Goal: Communication & Community: Answer question/provide support

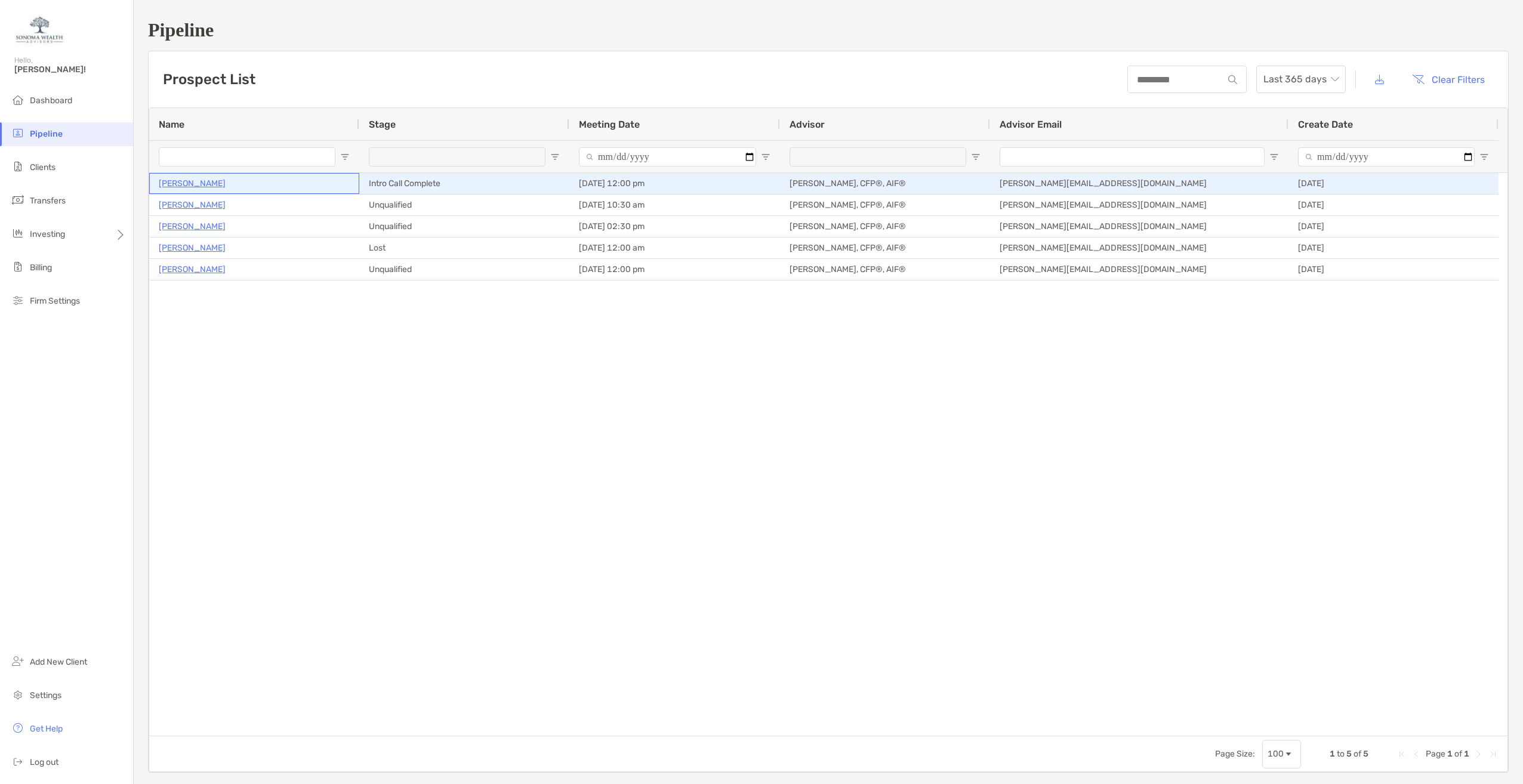
click at [177, 182] on p "[PERSON_NAME]" at bounding box center [192, 183] width 67 height 15
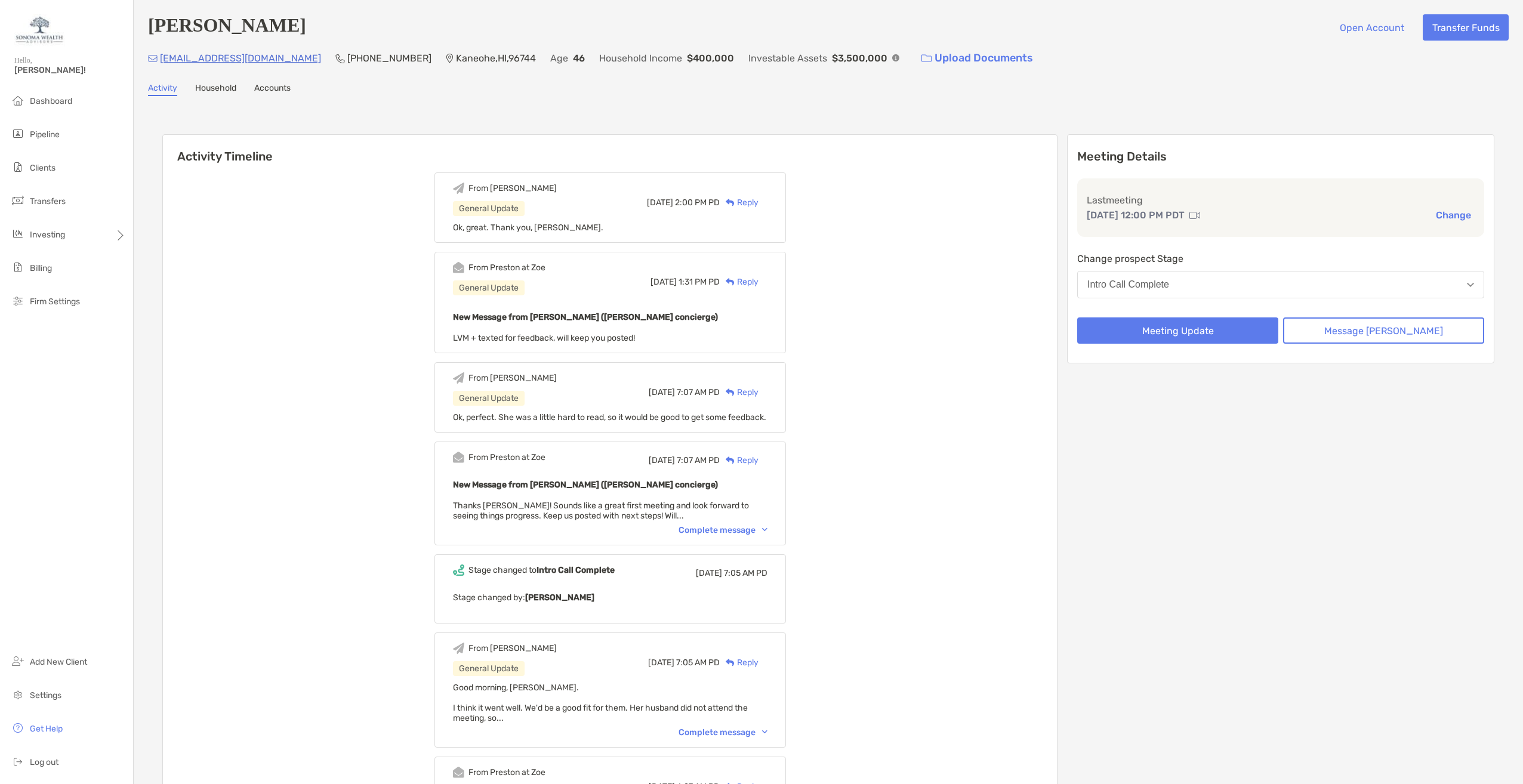
click at [759, 201] on div "Reply" at bounding box center [739, 202] width 39 height 13
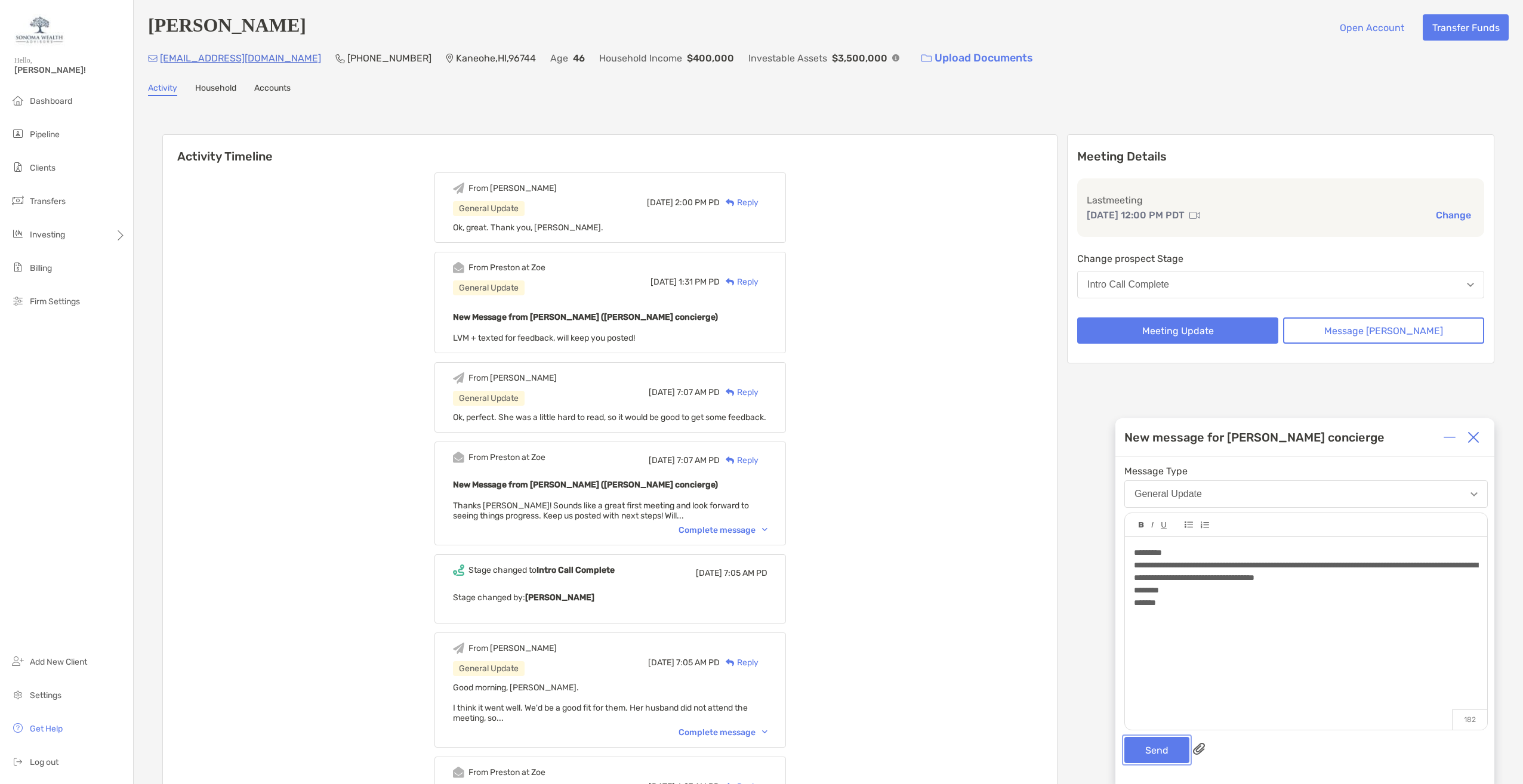
click at [1141, 747] on button "Send" at bounding box center [1156, 750] width 65 height 26
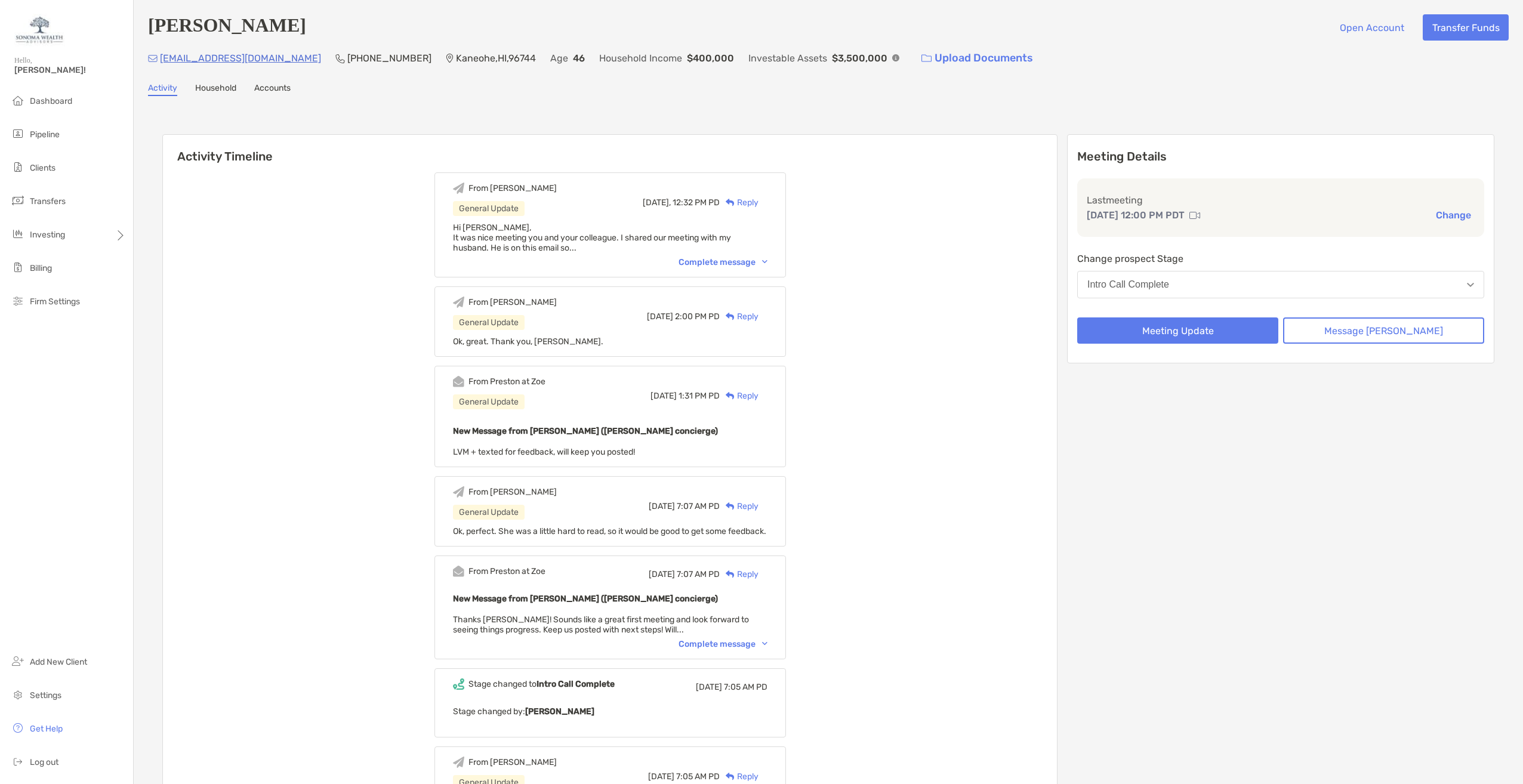
click at [759, 201] on div "Reply" at bounding box center [739, 202] width 39 height 13
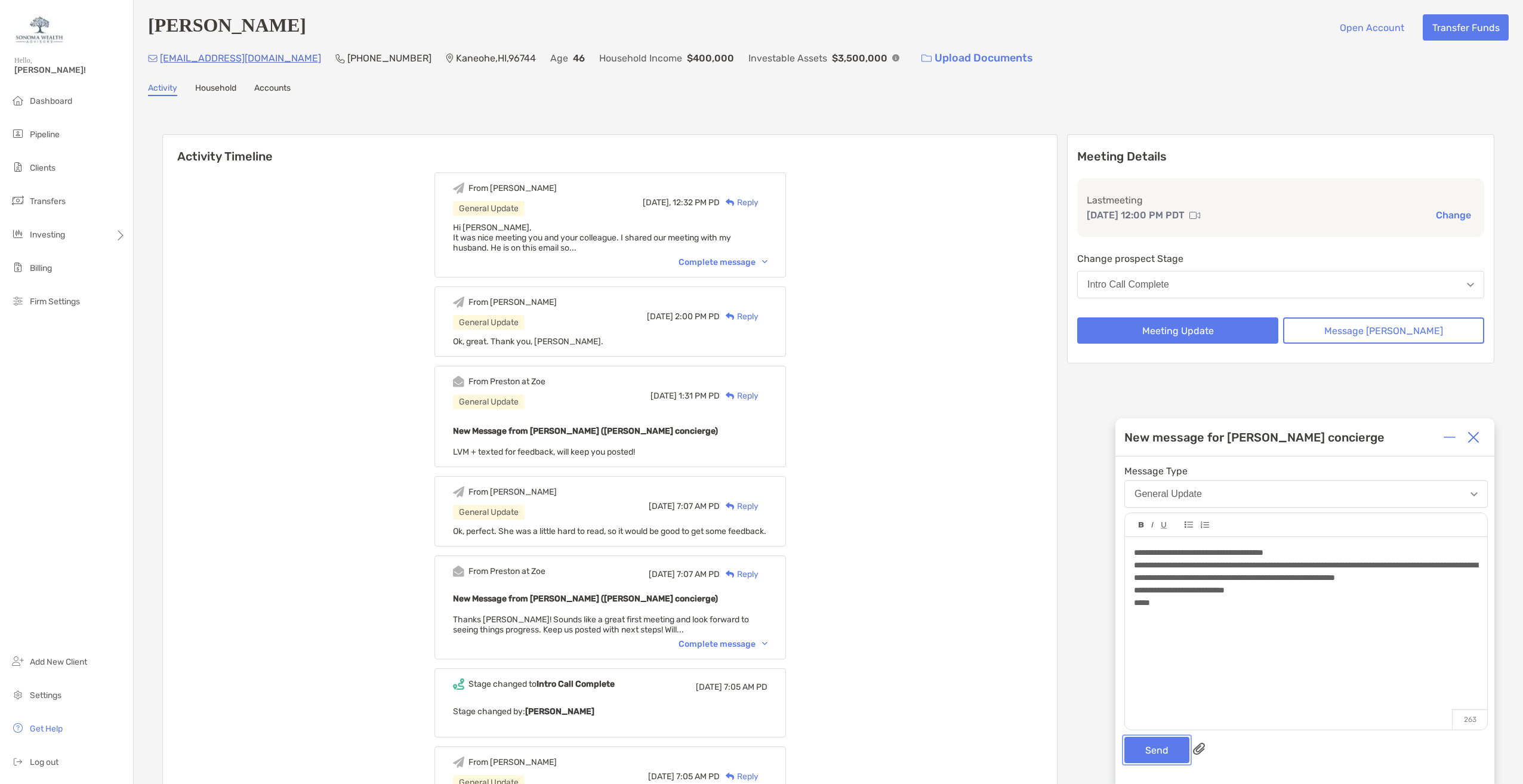
click at [1151, 749] on button "Send" at bounding box center [1156, 750] width 65 height 26
